Goal: Book appointment/travel/reservation

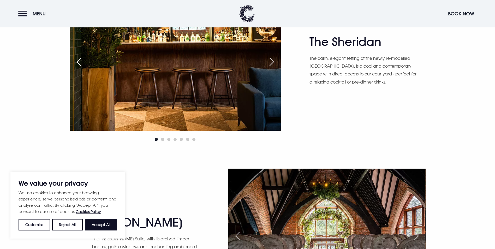
scroll to position [888, 0]
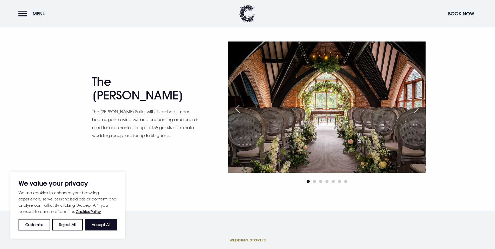
click at [415, 111] on div "Next slide" at bounding box center [416, 108] width 13 height 11
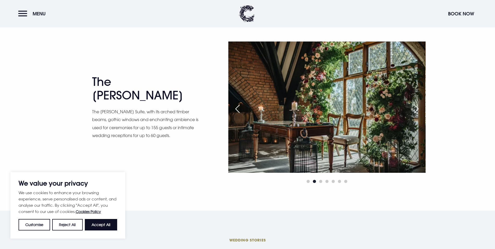
click at [415, 111] on div "Next slide" at bounding box center [416, 108] width 13 height 11
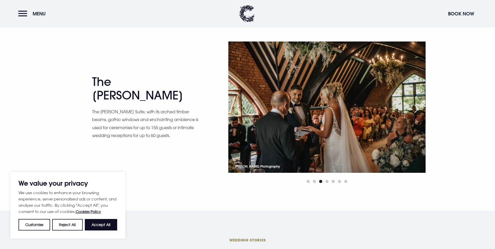
click at [415, 111] on div "Next slide" at bounding box center [416, 108] width 13 height 11
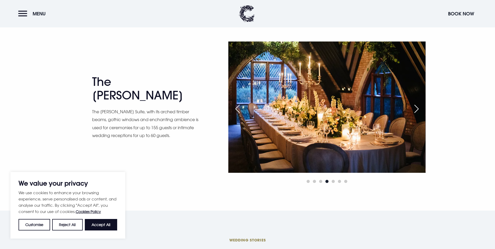
click at [415, 111] on div "Next slide" at bounding box center [416, 108] width 13 height 11
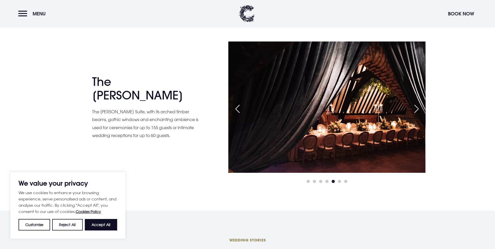
click at [415, 111] on div "Next slide" at bounding box center [416, 108] width 13 height 11
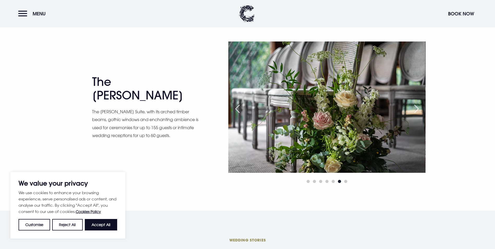
click at [415, 111] on div "Next slide" at bounding box center [416, 108] width 13 height 11
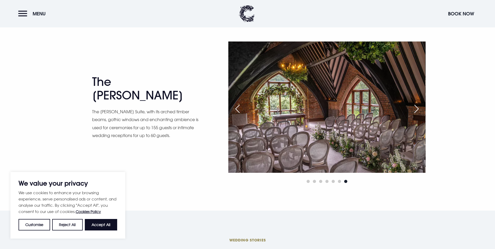
click at [415, 111] on div "Next slide" at bounding box center [416, 108] width 13 height 11
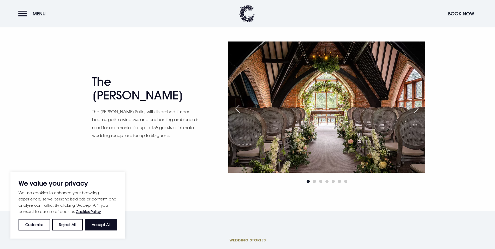
click at [415, 111] on div "Next slide" at bounding box center [416, 108] width 13 height 11
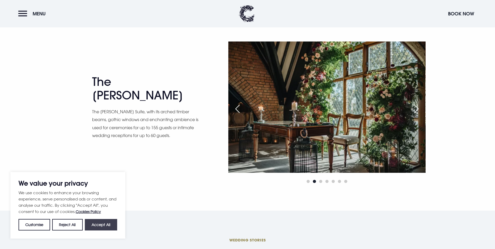
click at [103, 223] on button "Accept All" at bounding box center [101, 224] width 32 height 11
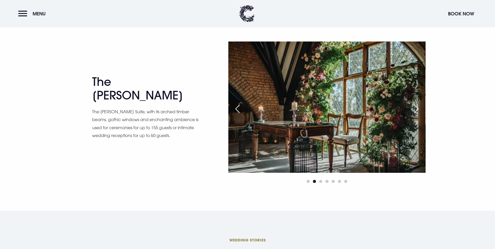
checkbox input "true"
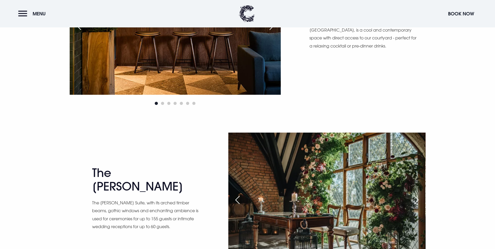
scroll to position [757, 0]
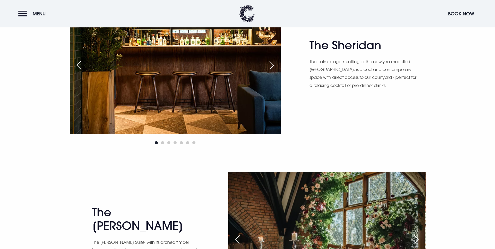
click at [271, 66] on div "Next slide" at bounding box center [271, 65] width 13 height 11
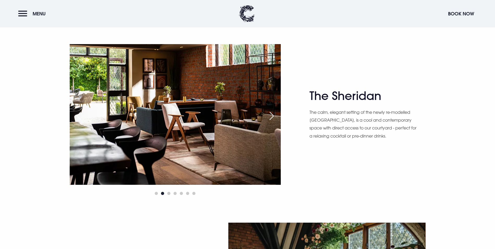
scroll to position [705, 0]
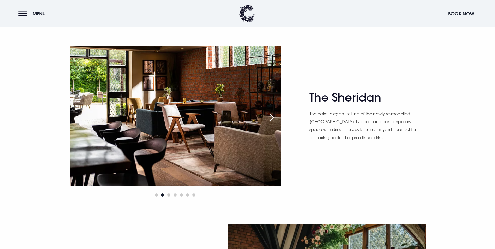
click at [274, 124] on img at bounding box center [175, 116] width 211 height 141
click at [272, 115] on div "Next slide" at bounding box center [271, 117] width 13 height 11
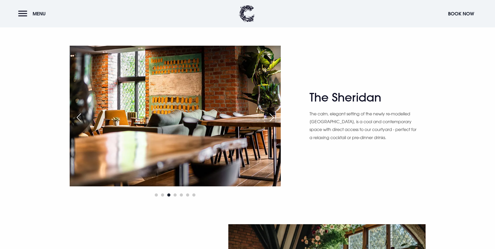
click at [272, 115] on div "Next slide" at bounding box center [271, 117] width 13 height 11
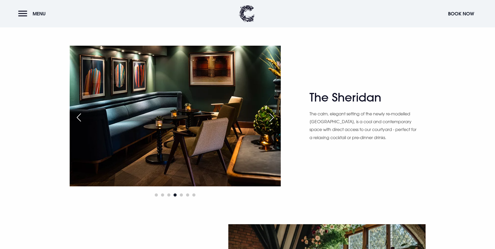
click at [272, 115] on div "Next slide" at bounding box center [271, 117] width 13 height 11
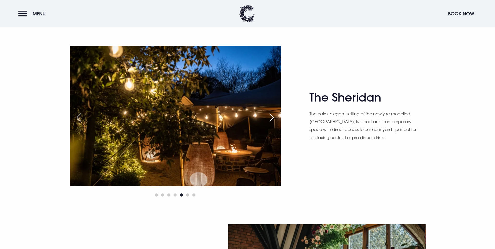
click at [272, 115] on div "Next slide" at bounding box center [271, 117] width 13 height 11
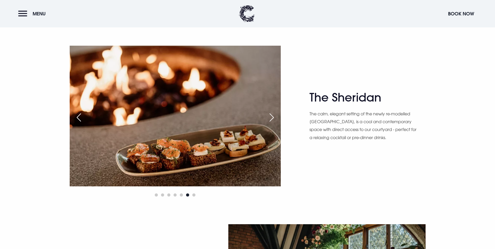
click at [272, 115] on div "Next slide" at bounding box center [271, 117] width 13 height 11
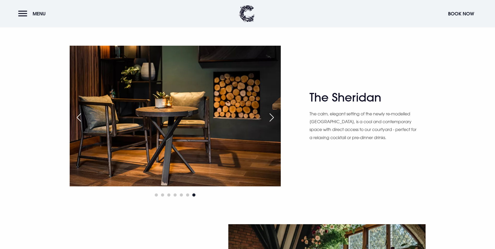
click at [272, 115] on div "Next slide" at bounding box center [271, 117] width 13 height 11
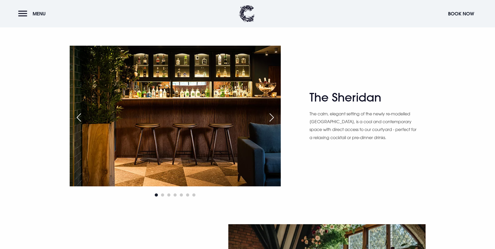
click at [272, 115] on div "Next slide" at bounding box center [271, 117] width 13 height 11
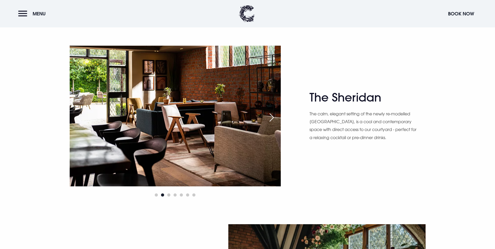
click at [272, 115] on div "Next slide" at bounding box center [271, 117] width 13 height 11
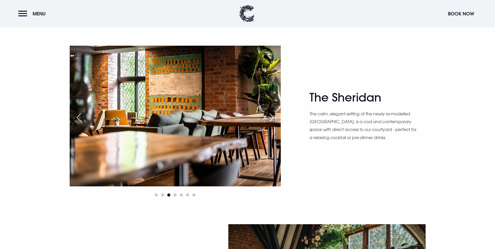
click at [272, 115] on div "Next slide" at bounding box center [271, 117] width 13 height 11
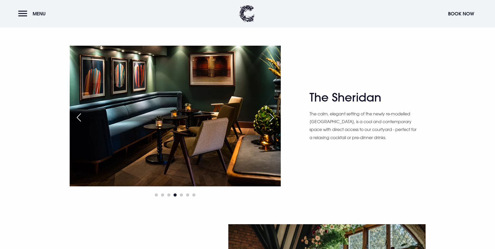
click at [272, 115] on div "Next slide" at bounding box center [271, 117] width 13 height 11
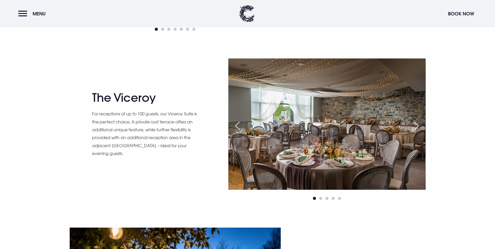
scroll to position [522, 0]
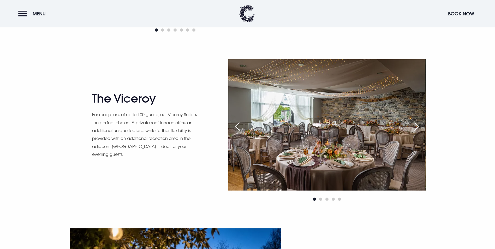
click at [417, 125] on div "Next slide" at bounding box center [416, 126] width 13 height 11
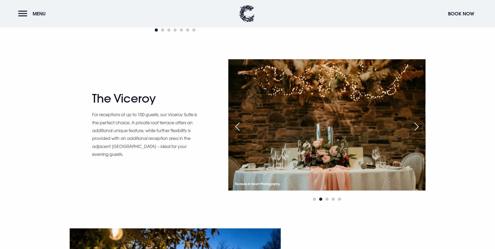
click at [417, 125] on div "Next slide" at bounding box center [416, 126] width 13 height 11
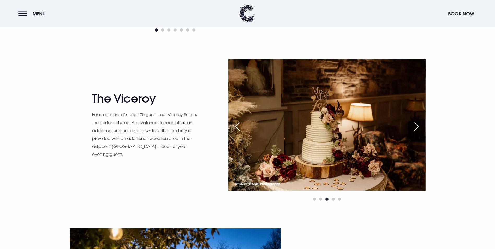
click at [417, 125] on div "Next slide" at bounding box center [416, 126] width 13 height 11
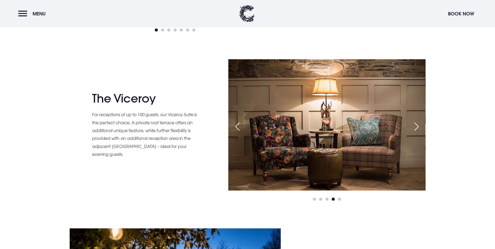
click at [417, 125] on div "Next slide" at bounding box center [416, 126] width 13 height 11
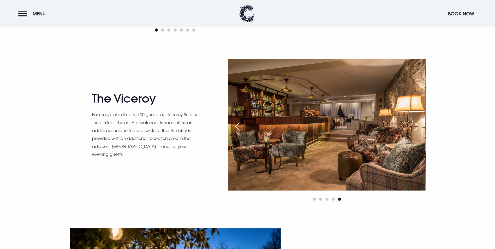
click at [417, 125] on div "Next slide" at bounding box center [416, 126] width 13 height 11
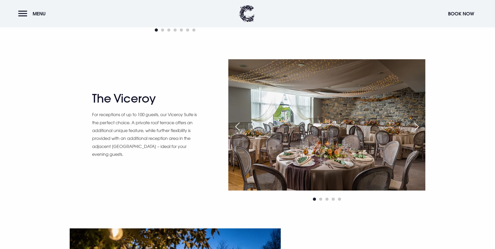
click at [417, 125] on div "Next slide" at bounding box center [416, 126] width 13 height 11
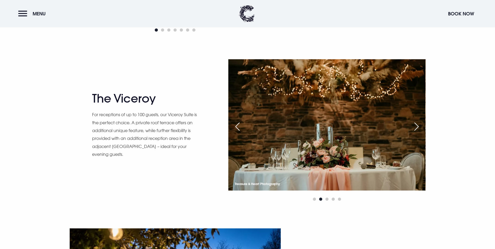
click at [236, 125] on div "Previous slide" at bounding box center [237, 126] width 13 height 11
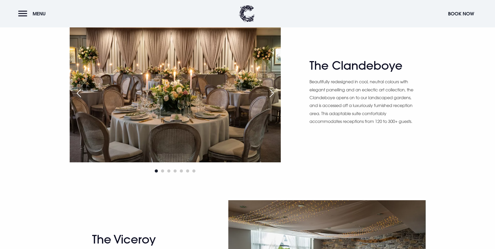
scroll to position [366, 0]
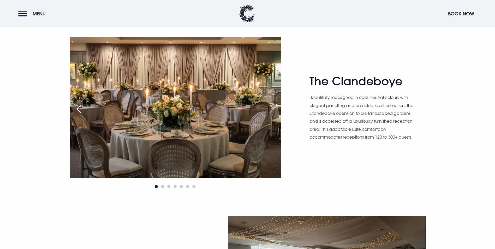
click at [269, 107] on div "Next slide" at bounding box center [271, 108] width 13 height 11
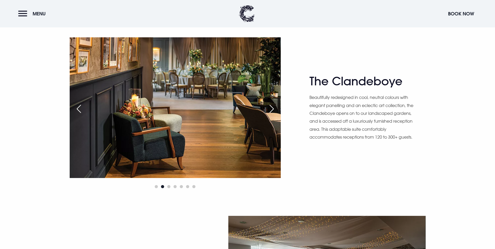
click at [269, 107] on div "Next slide" at bounding box center [271, 108] width 13 height 11
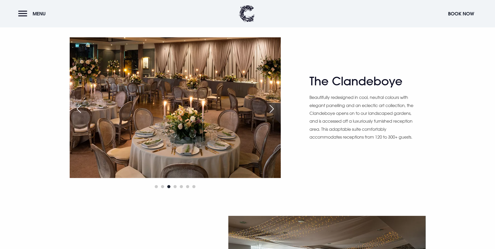
click at [269, 107] on div "Next slide" at bounding box center [271, 108] width 13 height 11
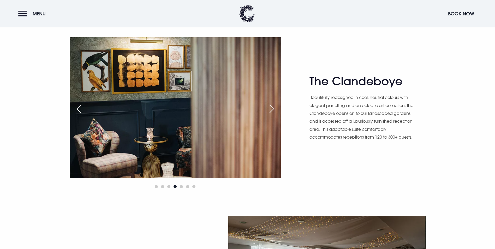
click at [269, 107] on div "Next slide" at bounding box center [271, 108] width 13 height 11
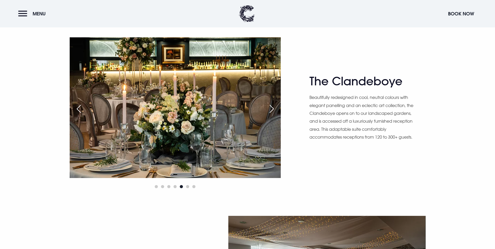
click at [269, 107] on div "Next slide" at bounding box center [271, 108] width 13 height 11
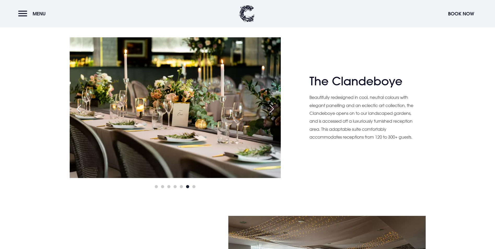
click at [269, 107] on div "Next slide" at bounding box center [271, 108] width 13 height 11
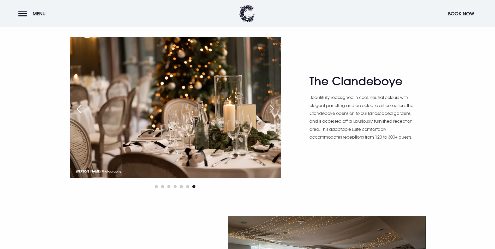
click at [269, 107] on div "Next slide" at bounding box center [271, 108] width 13 height 11
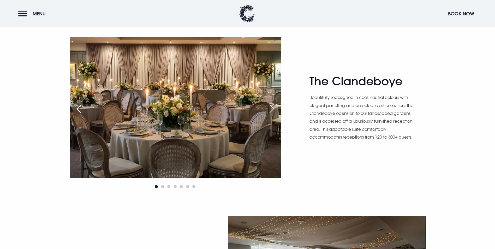
click at [269, 107] on div "Next slide" at bounding box center [271, 108] width 13 height 11
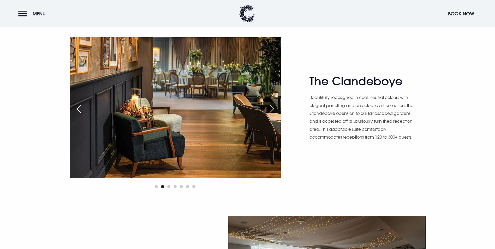
click at [269, 107] on div "Next slide" at bounding box center [271, 108] width 13 height 11
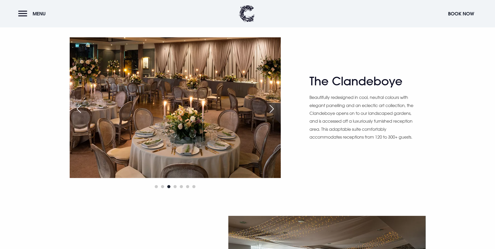
click at [269, 107] on div "Next slide" at bounding box center [271, 108] width 13 height 11
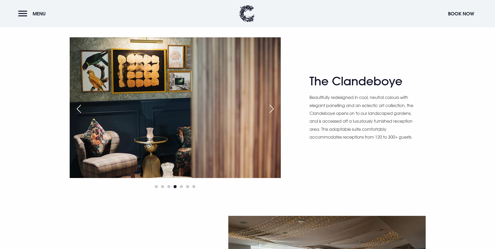
click at [269, 107] on div "Next slide" at bounding box center [271, 108] width 13 height 11
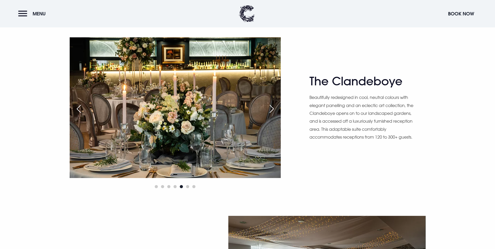
click at [269, 107] on div "Next slide" at bounding box center [271, 108] width 13 height 11
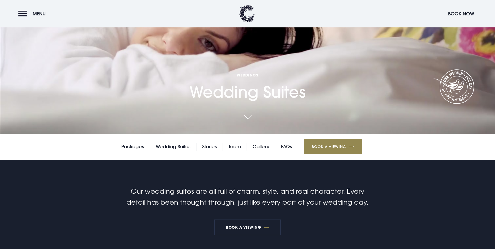
scroll to position [131, 0]
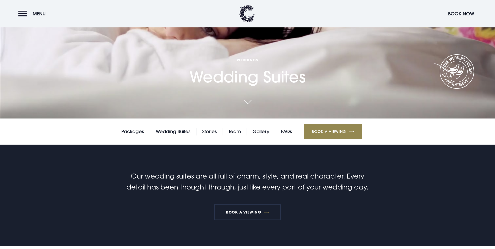
click at [319, 131] on link "Book a Viewing" at bounding box center [333, 131] width 59 height 15
